Goal: Information Seeking & Learning: Learn about a topic

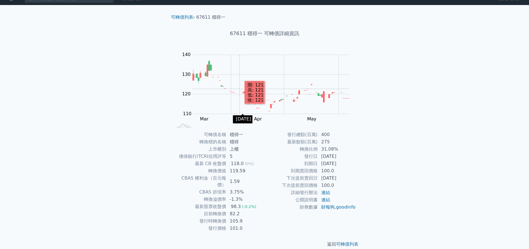
scroll to position [9, 0]
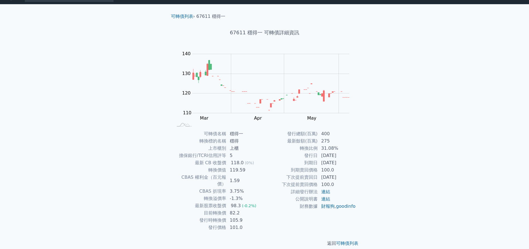
drag, startPoint x: 320, startPoint y: 155, endPoint x: 344, endPoint y: 161, distance: 24.5
click at [344, 161] on tbody "發行總額(百萬) 400 最新餘額(百萬) 275 轉換比例 31.08% 發行日 2022-06-08 到期日 2025-06-08 到期賣回價格 100.…" at bounding box center [309, 170] width 91 height 80
click at [309, 107] on rect "Chart" at bounding box center [270, 83] width 157 height 59
